Goal: Check status: Check status

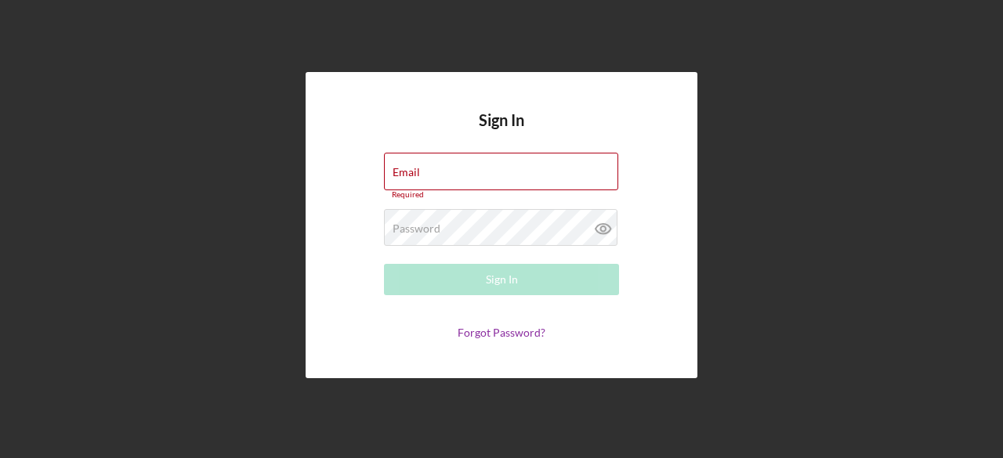
type input "[EMAIL_ADDRESS][DOMAIN_NAME]"
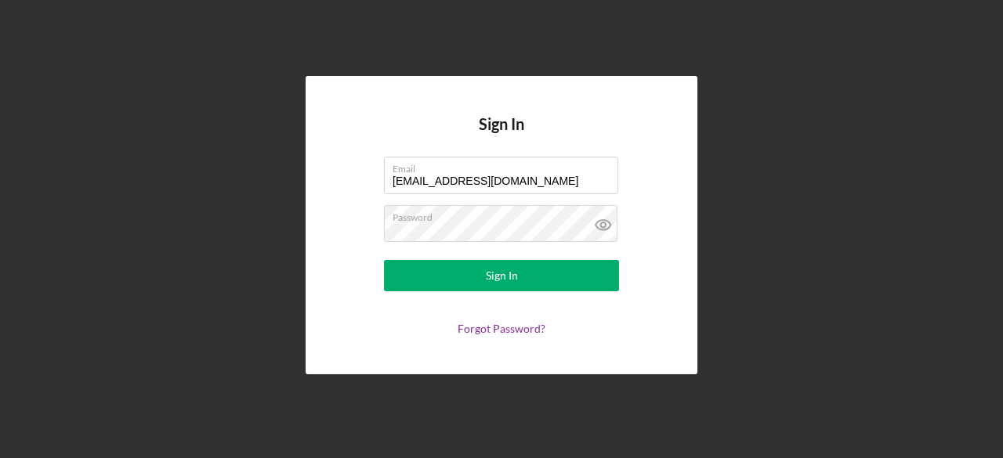
click at [555, 273] on button "Sign In" at bounding box center [501, 275] width 235 height 31
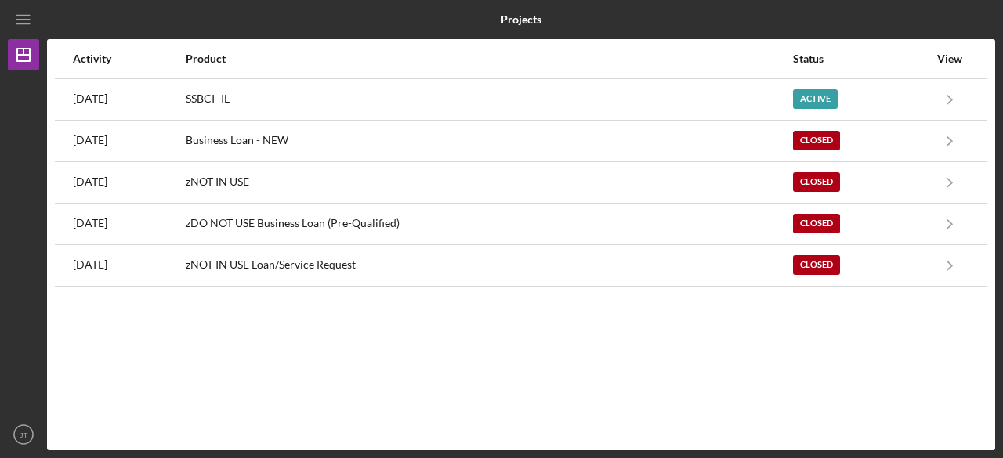
click at [947, 100] on icon "Icon/Navigate" at bounding box center [950, 98] width 35 height 35
